Goal: Task Accomplishment & Management: Use online tool/utility

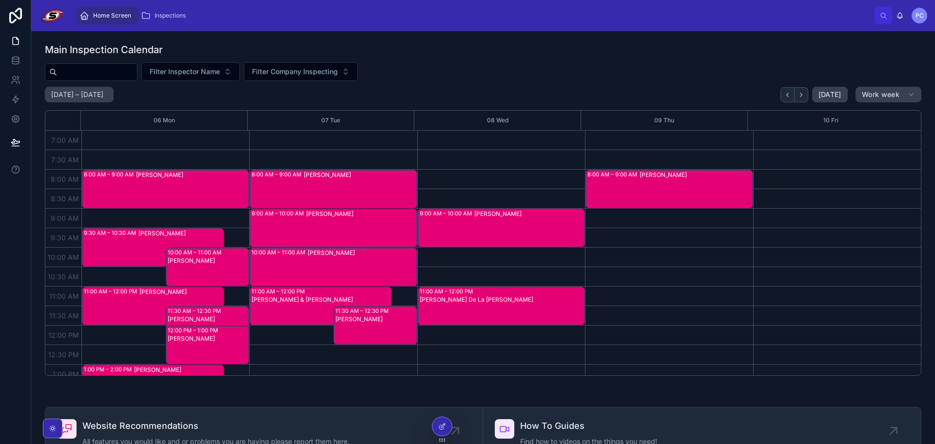
scroll to position [29, 0]
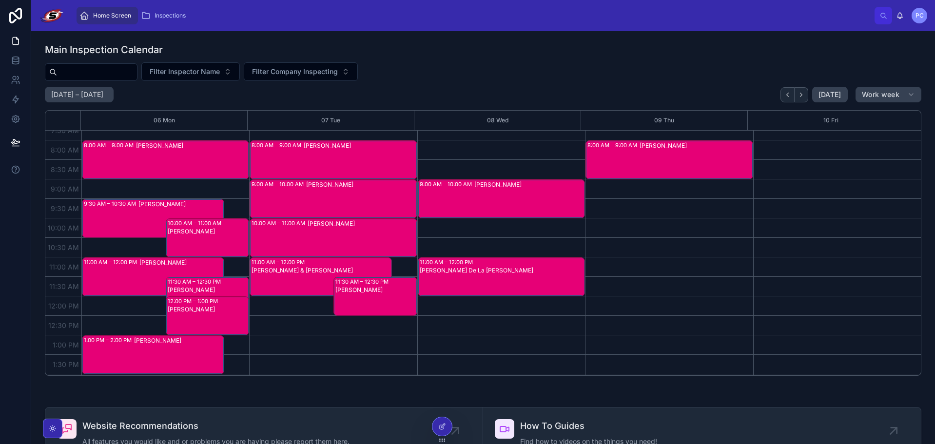
click at [440, 426] on icon at bounding box center [441, 427] width 4 height 4
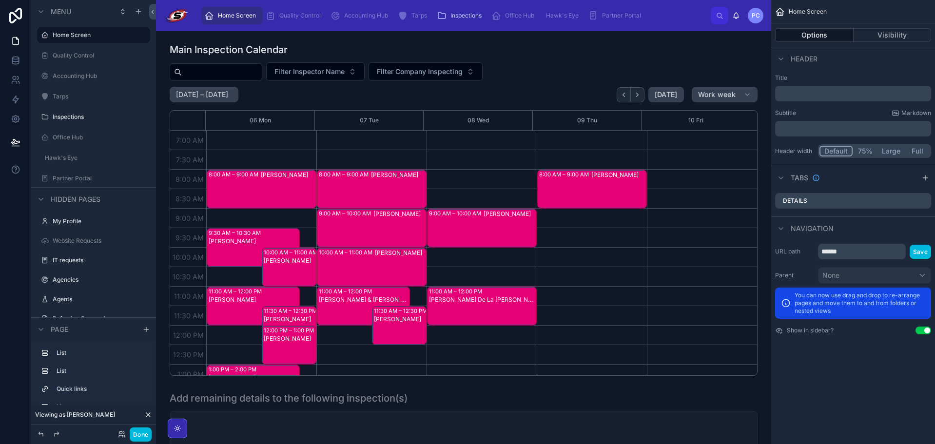
scroll to position [273, 0]
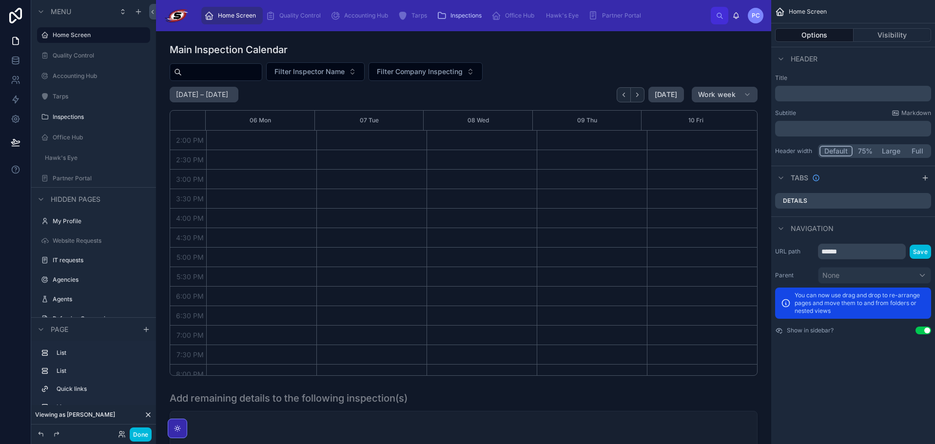
click at [146, 412] on icon at bounding box center [148, 415] width 8 height 8
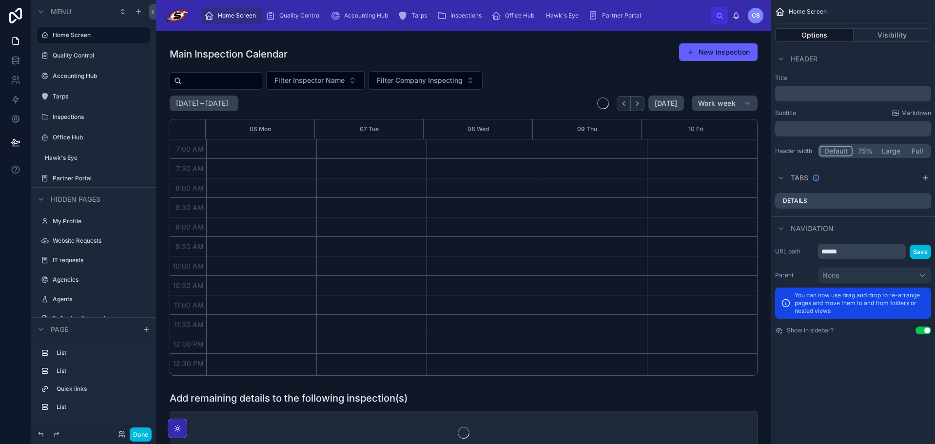
scroll to position [273, 0]
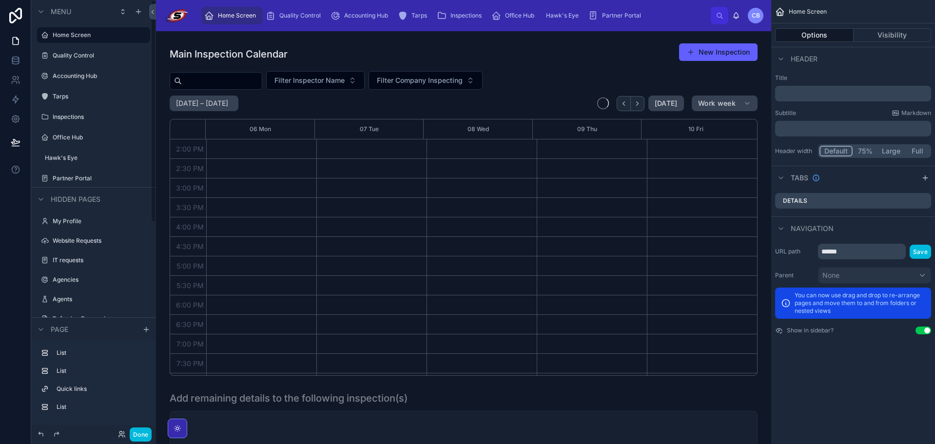
click at [136, 436] on button "Done" at bounding box center [141, 435] width 22 height 14
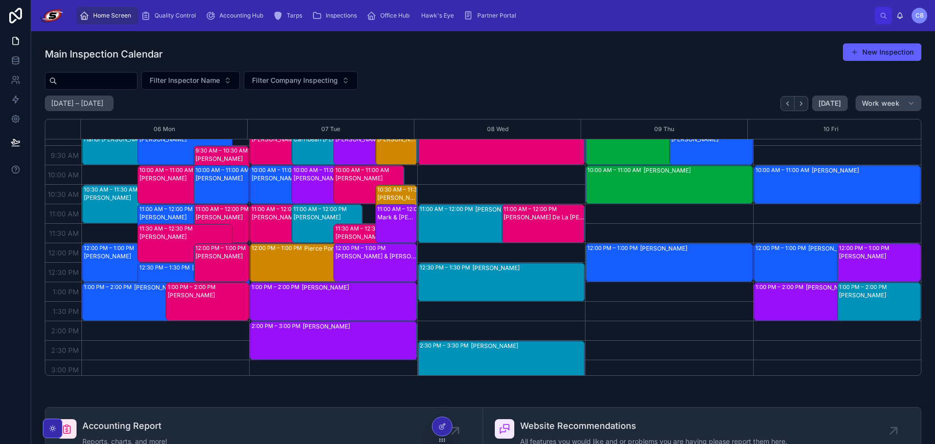
scroll to position [92, 0]
click at [559, 66] on div "Main Inspection Calendar New Inspection Filter Inspector Name Filter Company In…" at bounding box center [483, 209] width 877 height 333
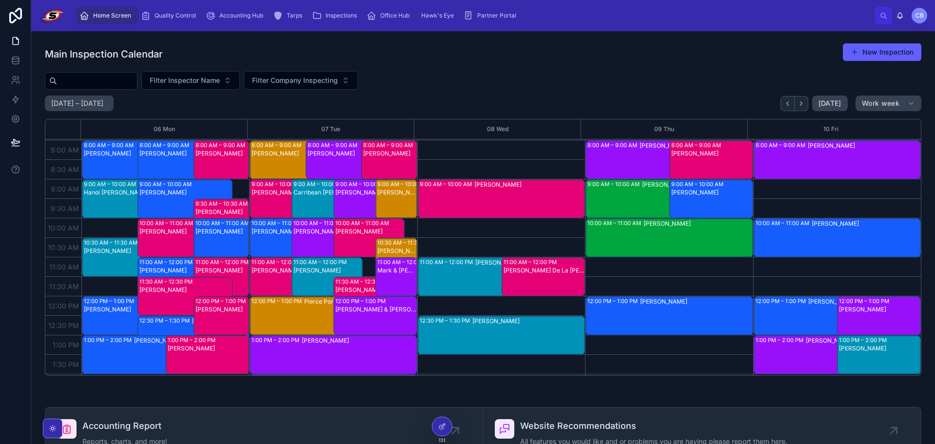
scroll to position [39, 0]
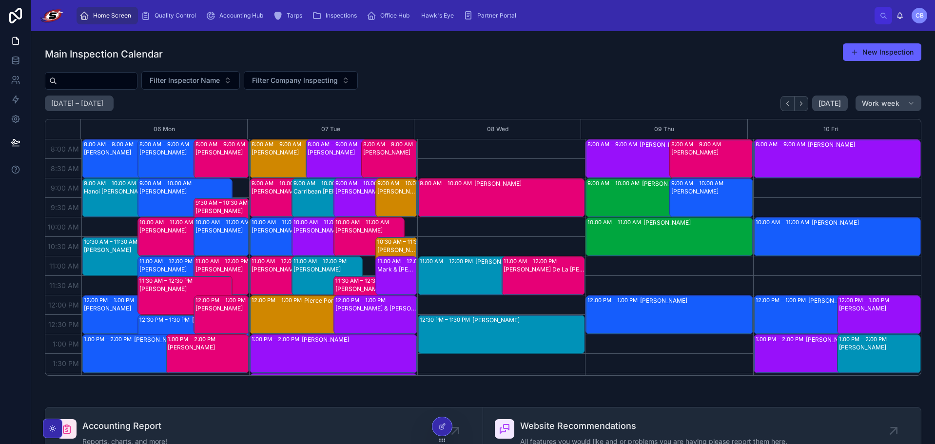
click at [455, 87] on div "Filter Inspector Name Filter Company Inspecting" at bounding box center [483, 80] width 877 height 19
